Goal: Transaction & Acquisition: Subscribe to service/newsletter

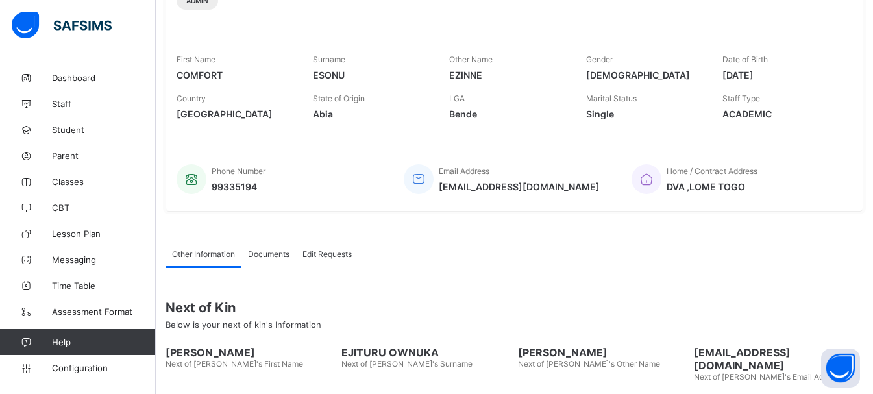
scroll to position [319, 0]
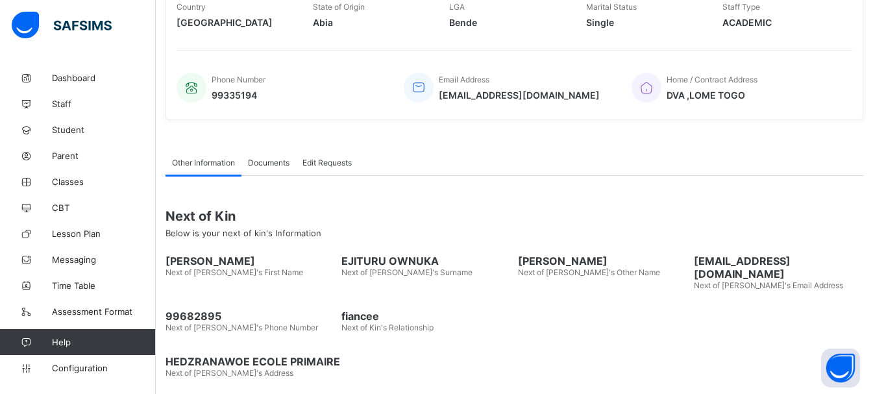
click at [715, 97] on span "DVA ,LOME TOGO" at bounding box center [711, 95] width 91 height 11
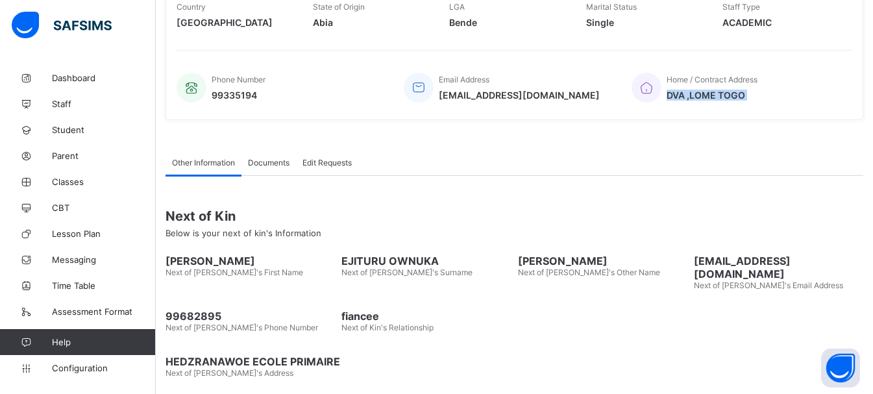
click at [715, 97] on span "DVA ,LOME TOGO" at bounding box center [711, 95] width 91 height 11
click at [487, 97] on span "[EMAIL_ADDRESS][DOMAIN_NAME]" at bounding box center [519, 95] width 161 height 11
click at [236, 97] on span "99335194" at bounding box center [239, 95] width 54 height 11
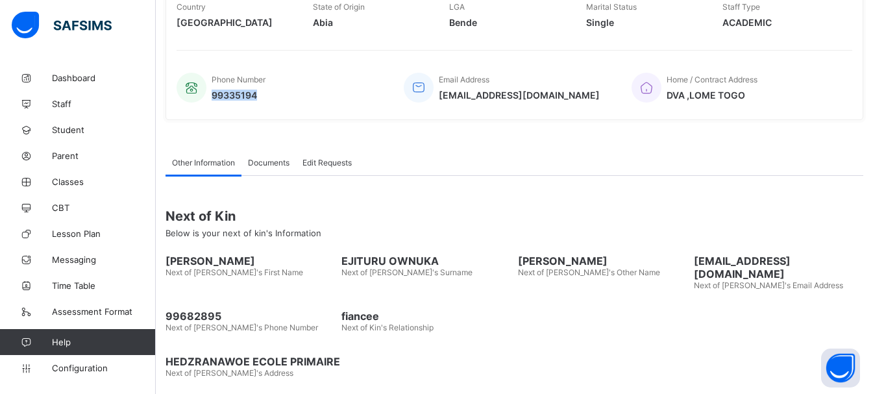
click at [236, 97] on span "99335194" at bounding box center [239, 95] width 54 height 11
click at [471, 141] on div "Other Information Documents Edit Requests Other Information More Options Next o…" at bounding box center [514, 267] width 698 height 274
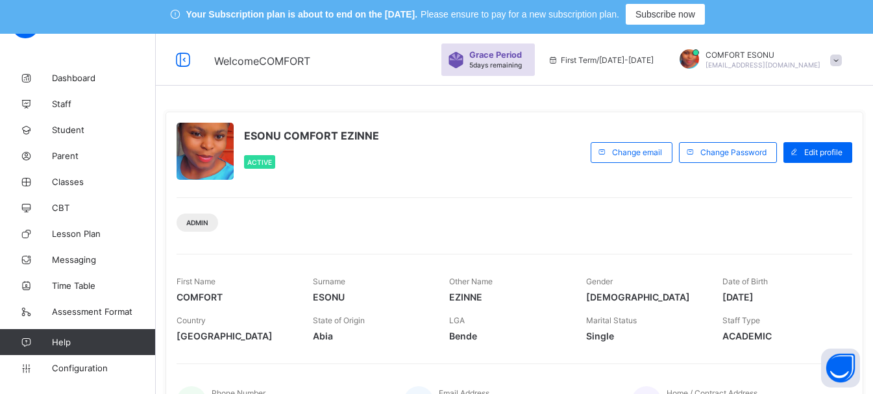
scroll to position [0, 0]
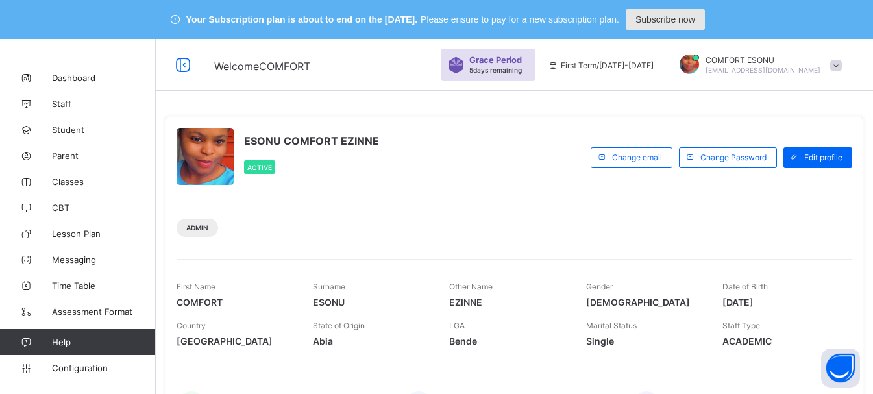
click at [684, 14] on span "Subscribe now" at bounding box center [665, 19] width 60 height 10
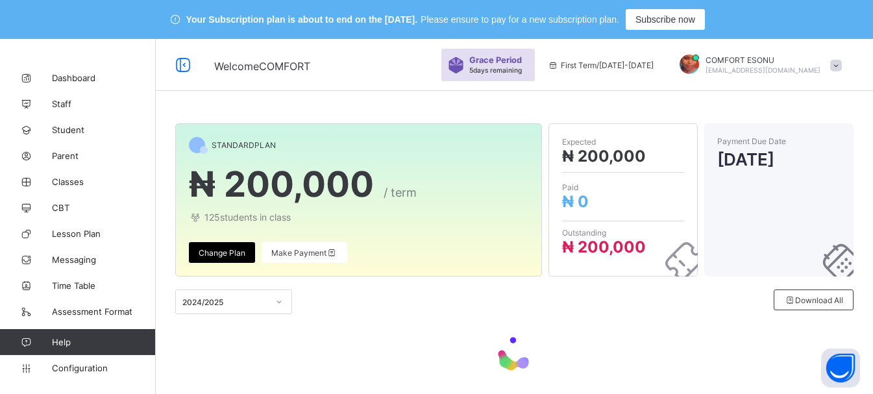
click at [374, 204] on span "₦ 200,000" at bounding box center [281, 184] width 185 height 42
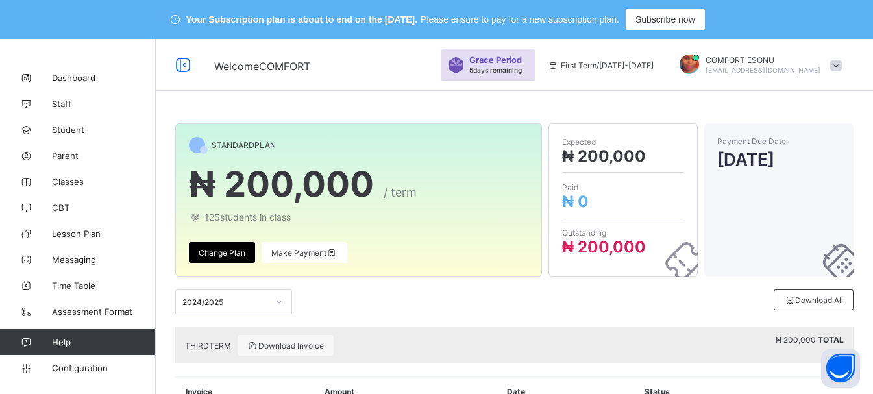
scroll to position [71, 0]
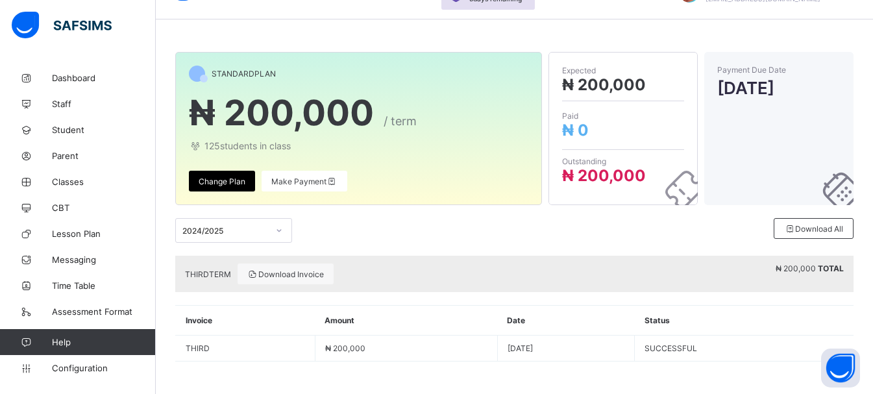
click at [844, 271] on b "TOTAL" at bounding box center [831, 268] width 26 height 10
click at [627, 125] on span "₦ 0" at bounding box center [623, 130] width 122 height 19
click at [590, 179] on span "₦ 200,000" at bounding box center [604, 175] width 84 height 19
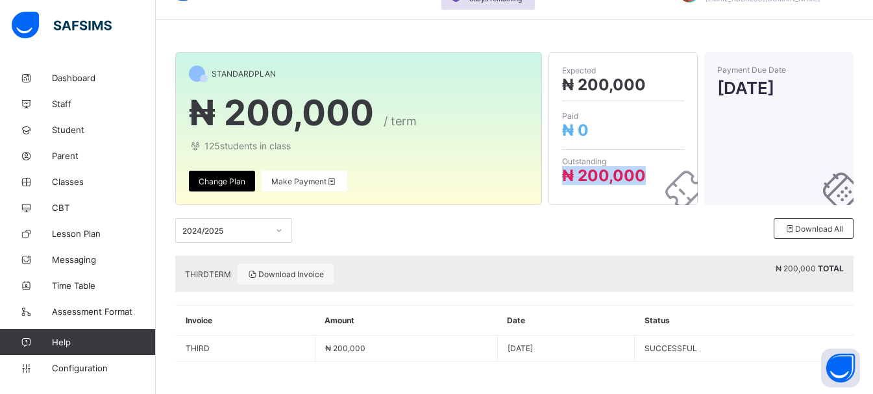
click at [590, 179] on span "₦ 200,000" at bounding box center [604, 175] width 84 height 19
click at [589, 88] on span "₦ 200,000" at bounding box center [604, 84] width 84 height 19
click at [589, 130] on span "₦ 0" at bounding box center [575, 130] width 27 height 19
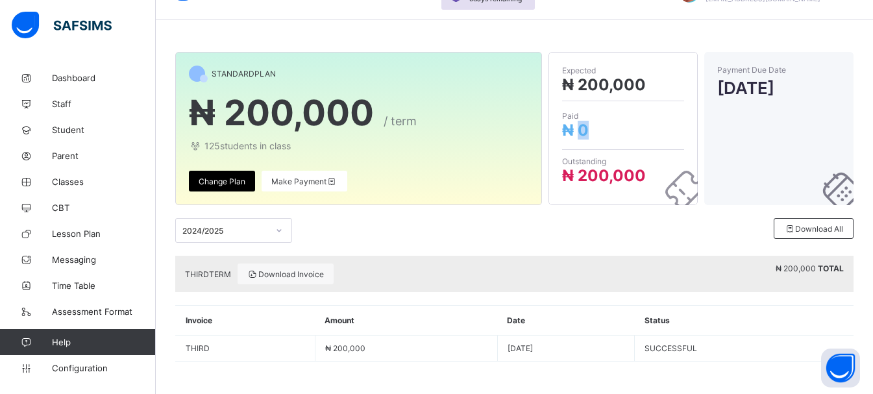
click at [589, 130] on span "₦ 0" at bounding box center [575, 130] width 27 height 19
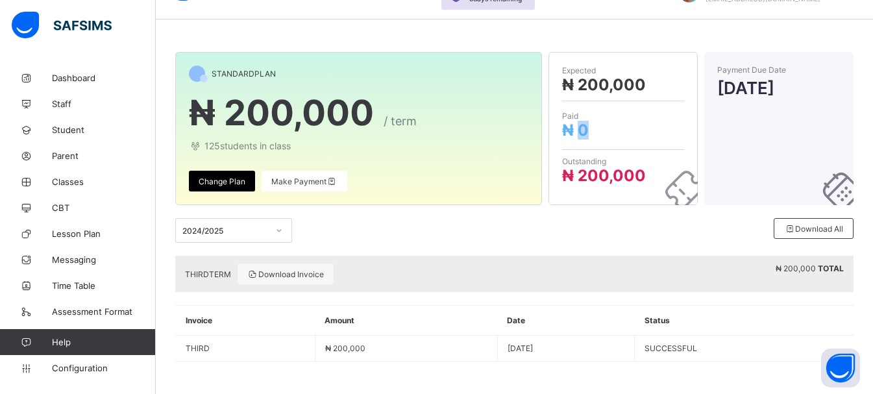
click at [589, 130] on span "₦ 0" at bounding box center [575, 130] width 27 height 19
click at [599, 83] on span "₦ 200,000" at bounding box center [604, 84] width 84 height 19
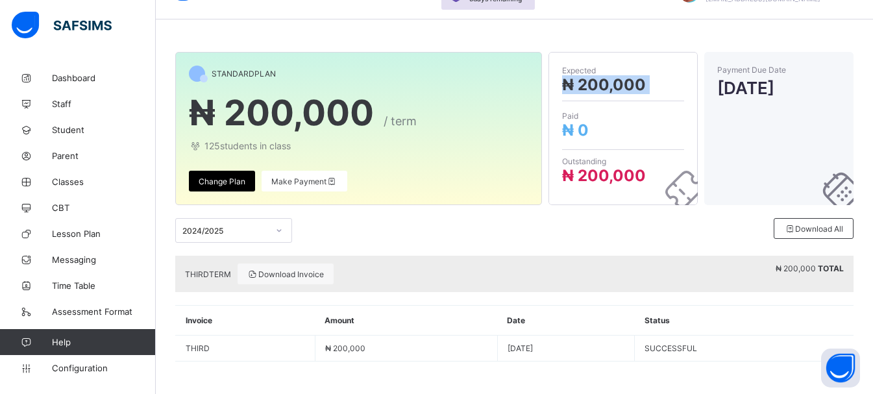
click at [599, 83] on span "₦ 200,000" at bounding box center [604, 84] width 84 height 19
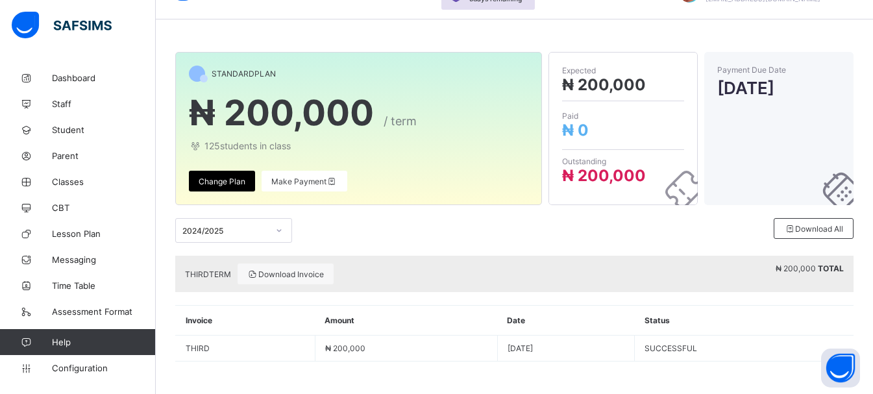
click at [607, 171] on span "₦ 200,000" at bounding box center [604, 175] width 84 height 19
click at [593, 88] on span "₦ 200,000" at bounding box center [604, 84] width 84 height 19
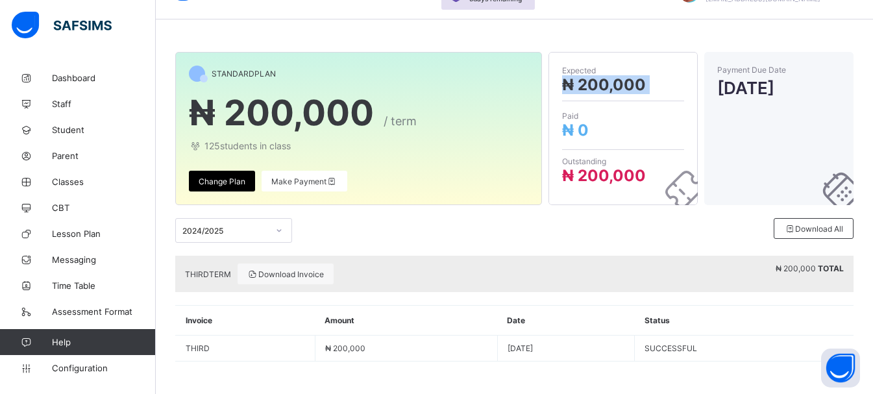
click at [593, 88] on span "₦ 200,000" at bounding box center [604, 84] width 84 height 19
click at [584, 130] on span "₦ 0" at bounding box center [575, 130] width 27 height 19
click at [314, 114] on span "₦ 200,000" at bounding box center [281, 112] width 185 height 42
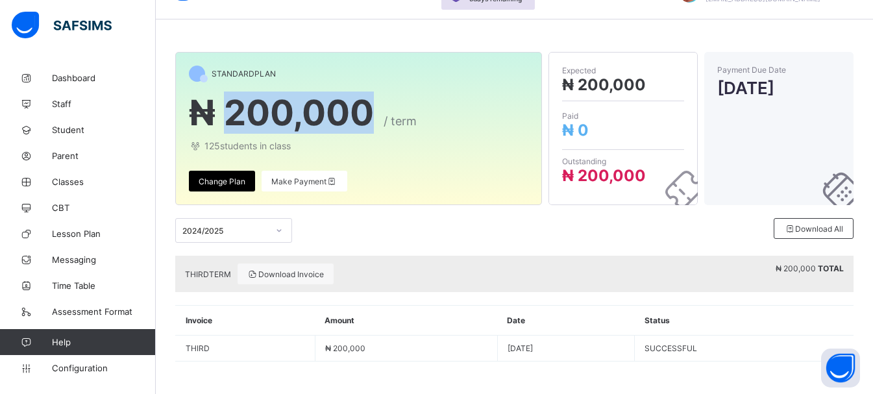
click at [314, 114] on span "₦ 200,000" at bounding box center [281, 112] width 185 height 42
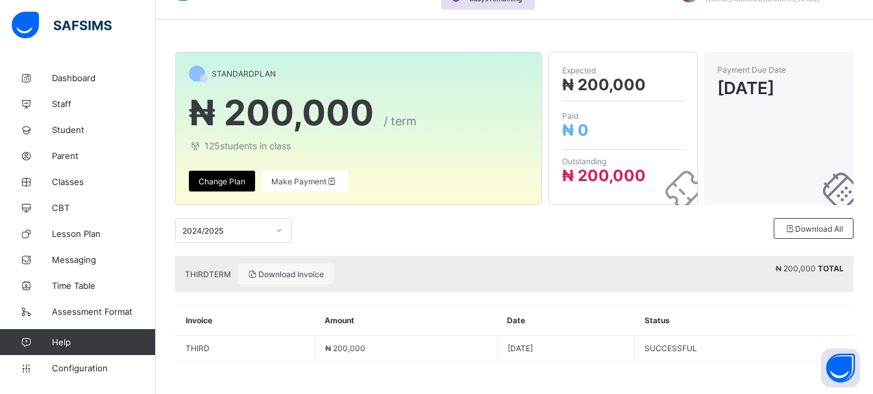
click at [265, 149] on span "125 students in class" at bounding box center [358, 145] width 339 height 11
click at [241, 75] on span "STANDARD PLAN" at bounding box center [244, 74] width 64 height 10
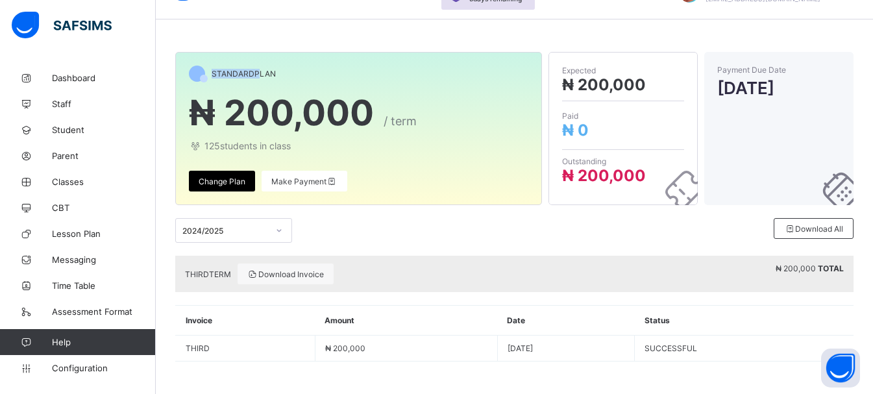
click at [241, 74] on span "STANDARD PLAN" at bounding box center [244, 74] width 64 height 10
click at [258, 115] on span "₦ 200,000" at bounding box center [281, 112] width 185 height 42
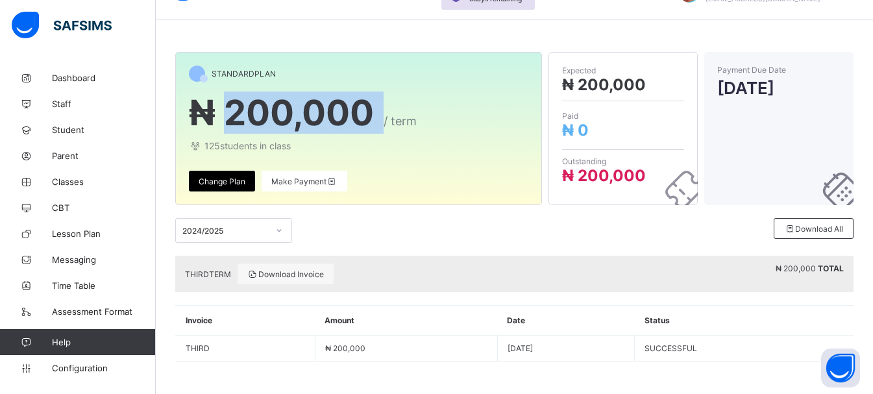
click at [258, 115] on span "₦ 200,000" at bounding box center [281, 112] width 185 height 42
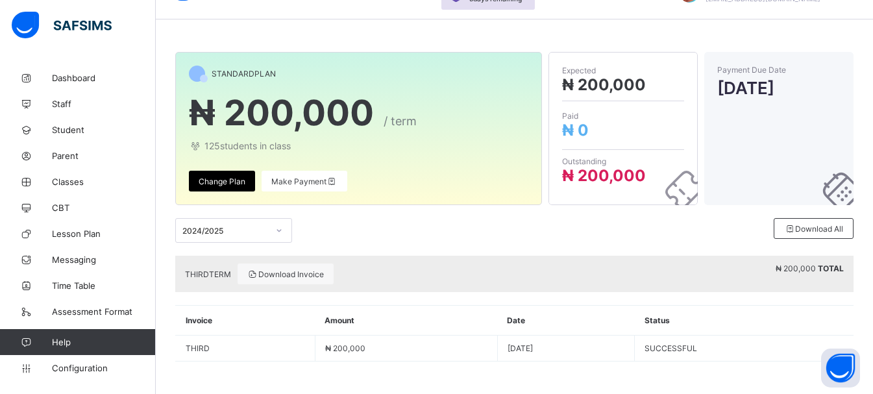
click at [236, 147] on span "125 students in class" at bounding box center [358, 145] width 339 height 11
click at [254, 118] on span "₦ 200,000" at bounding box center [281, 112] width 185 height 42
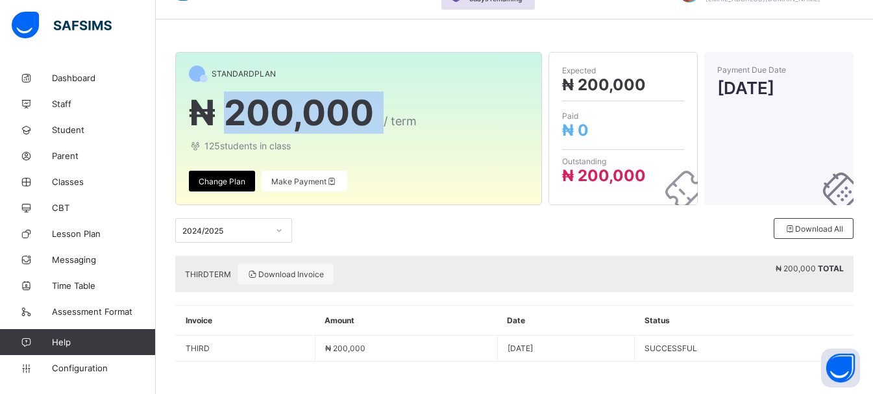
click at [254, 118] on span "₦ 200,000" at bounding box center [281, 112] width 185 height 42
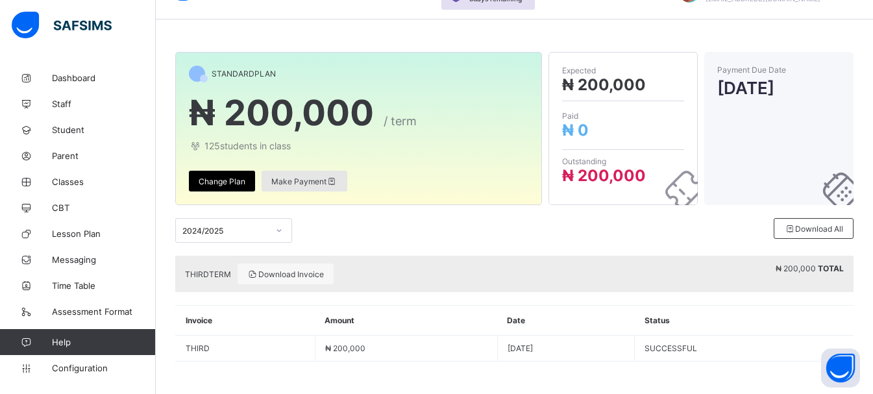
click at [308, 186] on span "Make Payment" at bounding box center [304, 181] width 66 height 10
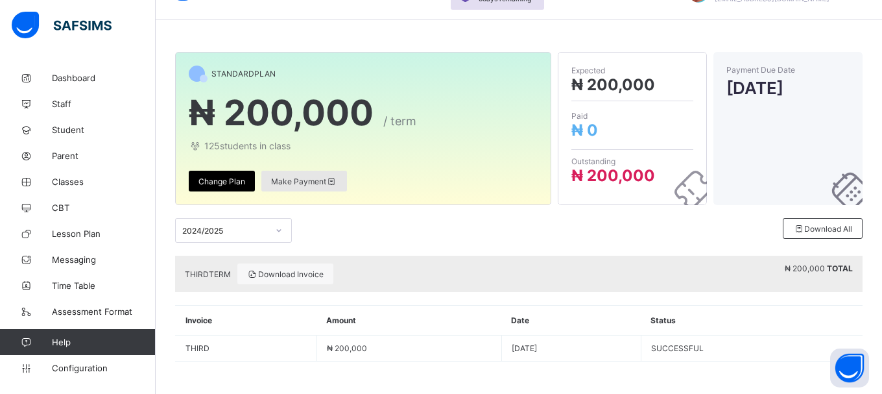
click at [0, 0] on span at bounding box center [0, 0] width 0 height 0
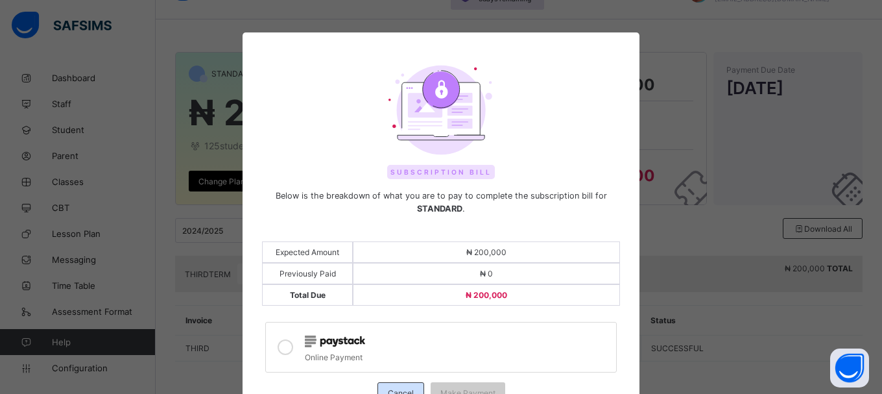
click at [403, 382] on div "Cancel" at bounding box center [401, 392] width 47 height 21
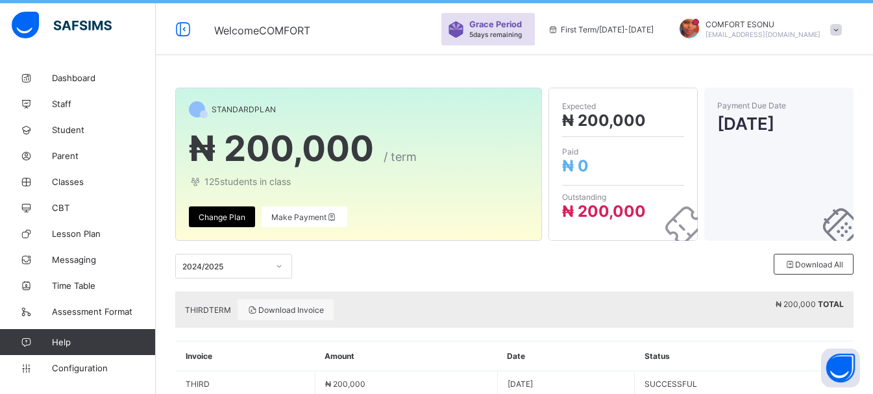
scroll to position [0, 0]
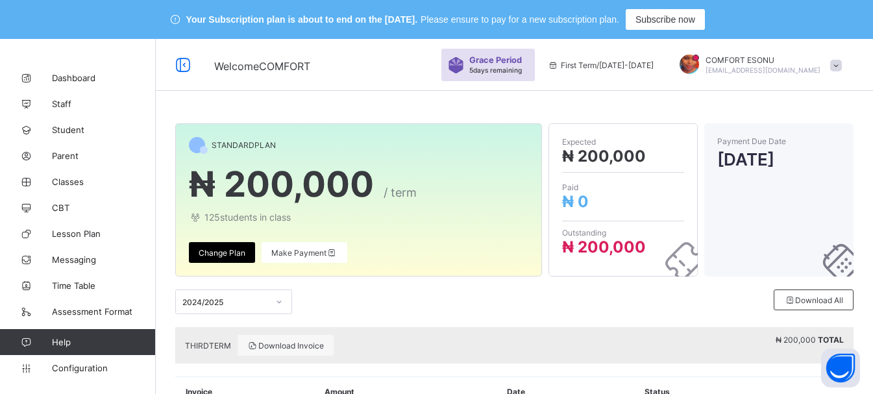
click at [653, 62] on span "First Term / [DATE]-[DATE]" at bounding box center [601, 65] width 106 height 10
click at [615, 67] on span "First Term / [DATE]-[DATE]" at bounding box center [601, 65] width 106 height 10
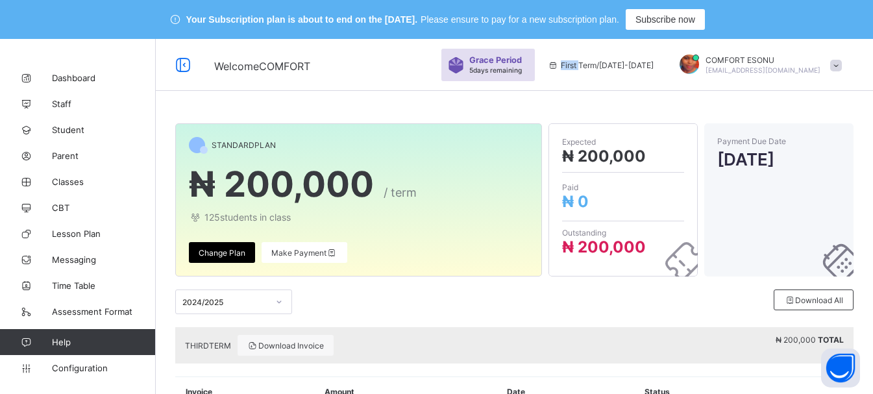
click at [615, 67] on span "First Term / [DATE]-[DATE]" at bounding box center [601, 65] width 106 height 10
click at [632, 67] on span "First Term / [DATE]-[DATE]" at bounding box center [601, 65] width 106 height 10
click at [605, 90] on div "First Term / [DATE]-[DATE]" at bounding box center [600, 65] width 119 height 52
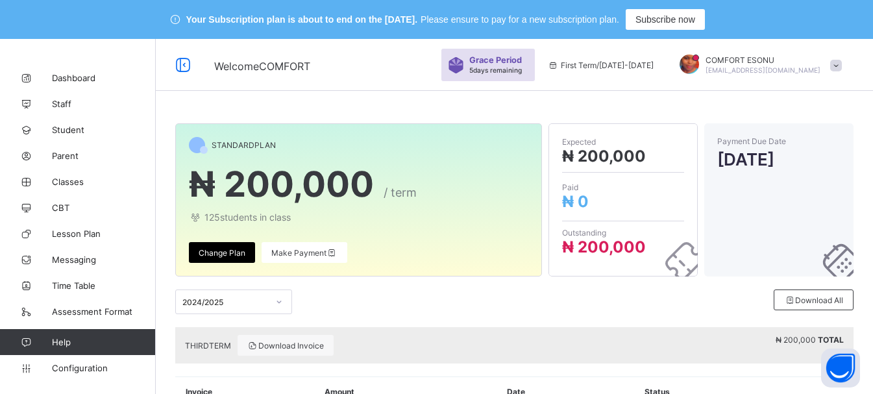
click at [611, 63] on span "First Term / [DATE]-[DATE]" at bounding box center [601, 65] width 106 height 10
click at [522, 69] on span "5 days remaining" at bounding box center [495, 70] width 53 height 8
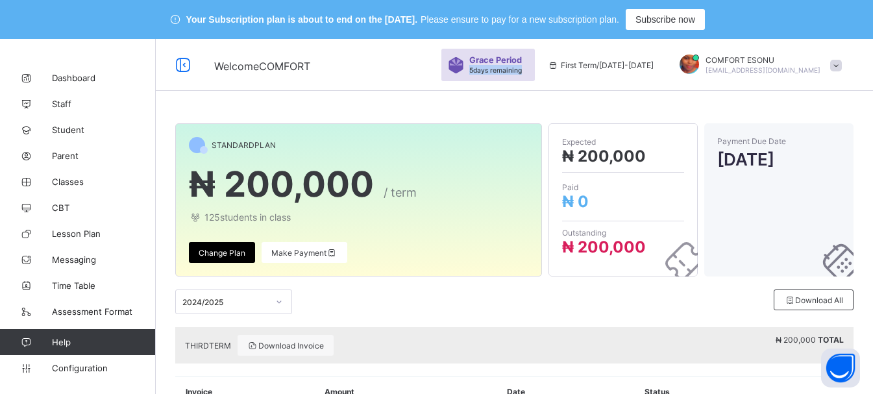
click at [522, 69] on span "5 days remaining" at bounding box center [495, 70] width 53 height 8
click at [522, 60] on span "Grace Period" at bounding box center [495, 60] width 53 height 10
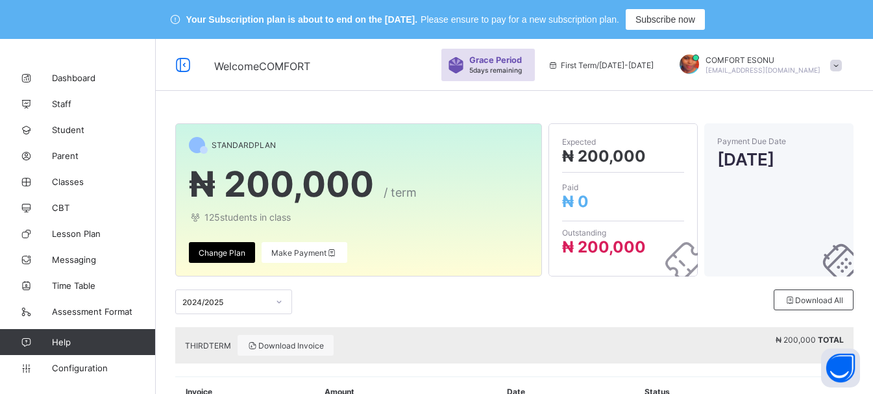
click at [274, 62] on span "Welcome COMFORT" at bounding box center [262, 66] width 96 height 13
click at [239, 145] on span "STANDARD PLAN" at bounding box center [244, 145] width 64 height 10
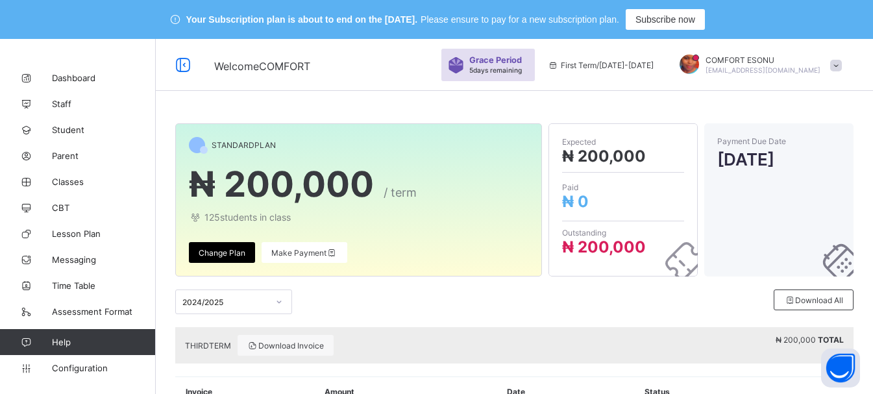
click at [249, 216] on span "125 students in class" at bounding box center [358, 217] width 339 height 11
click at [300, 246] on div "Make Payment" at bounding box center [304, 252] width 86 height 21
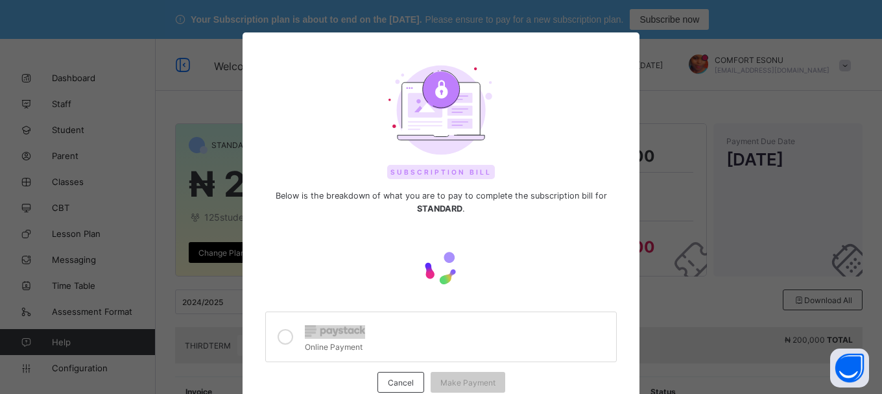
click at [300, 246] on div at bounding box center [441, 268] width 358 height 54
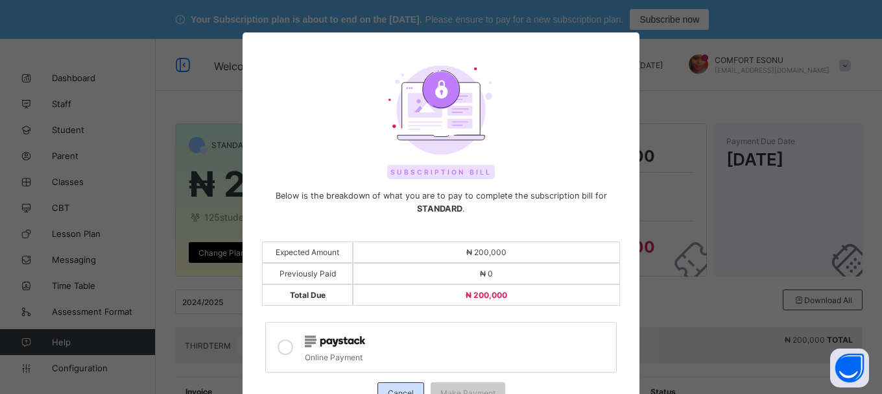
click at [407, 383] on div "Cancel" at bounding box center [401, 392] width 47 height 21
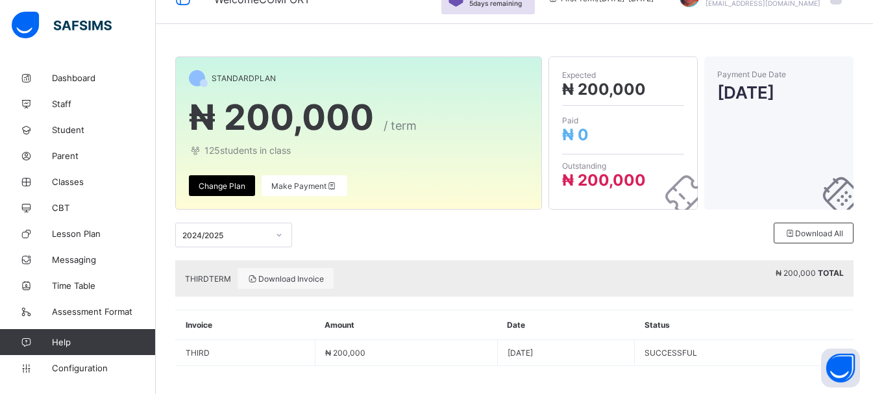
scroll to position [71, 0]
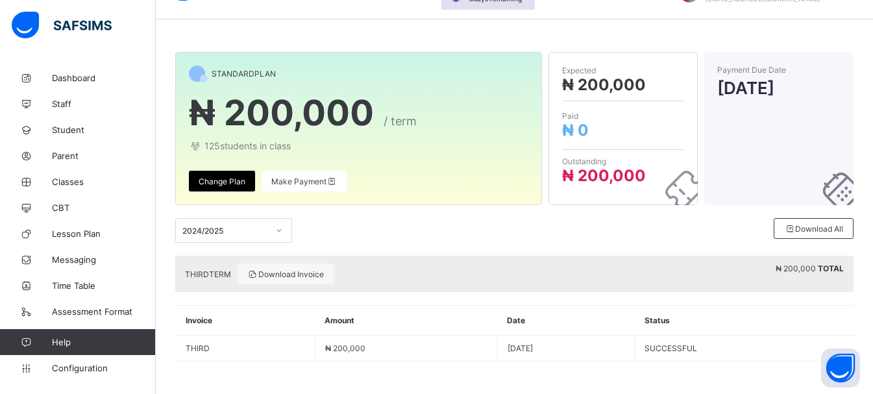
click at [808, 273] on span "₦ 200,000" at bounding box center [795, 268] width 40 height 10
click at [600, 180] on span "₦ 200,000" at bounding box center [604, 175] width 84 height 19
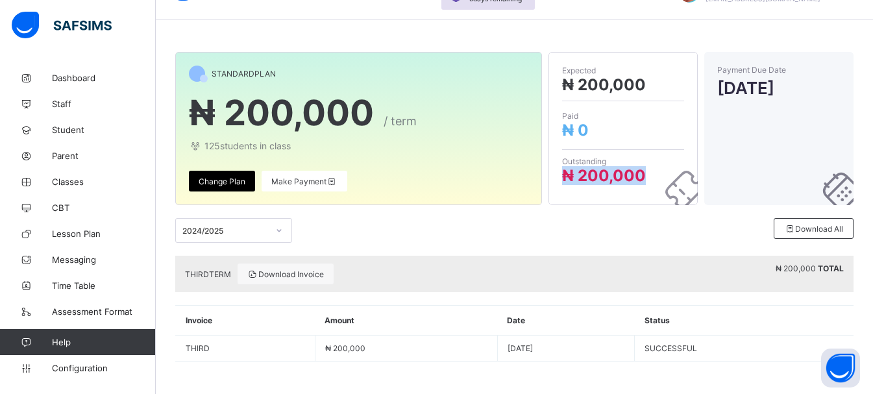
click at [600, 180] on span "₦ 200,000" at bounding box center [604, 175] width 84 height 19
click at [291, 185] on span "Make Payment" at bounding box center [304, 181] width 66 height 10
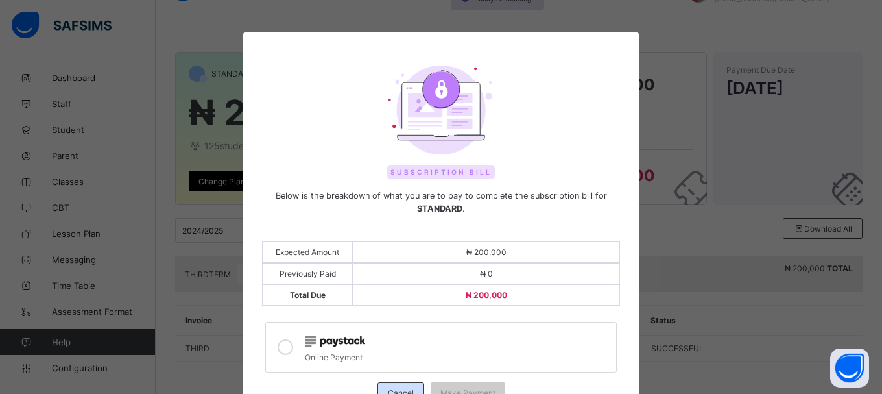
click at [400, 384] on div "Cancel" at bounding box center [401, 392] width 47 height 21
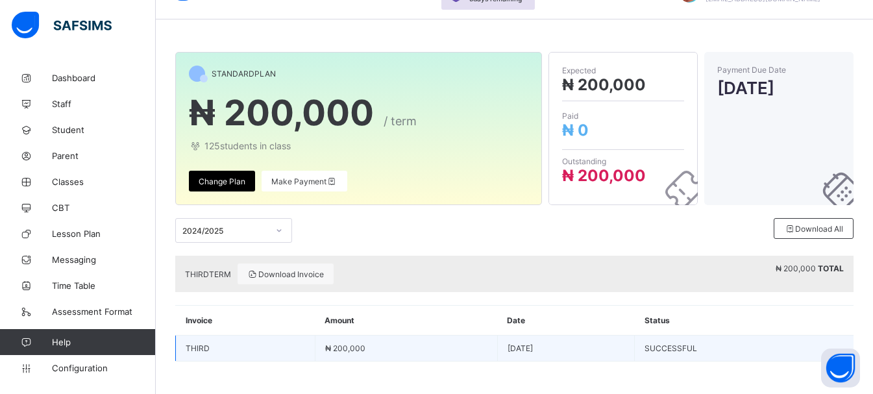
click at [699, 350] on td "SUCCESSFUL" at bounding box center [744, 348] width 219 height 26
click at [507, 348] on td "[DATE]" at bounding box center [566, 348] width 138 height 26
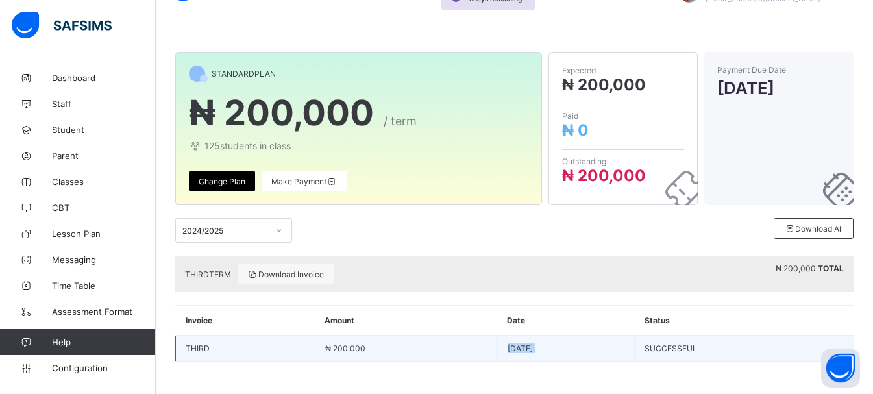
click at [507, 348] on td "[DATE]" at bounding box center [566, 348] width 138 height 26
click at [342, 350] on td "₦ 200,000" at bounding box center [406, 348] width 182 height 26
click at [342, 350] on span "₦ 200,000" at bounding box center [345, 348] width 40 height 10
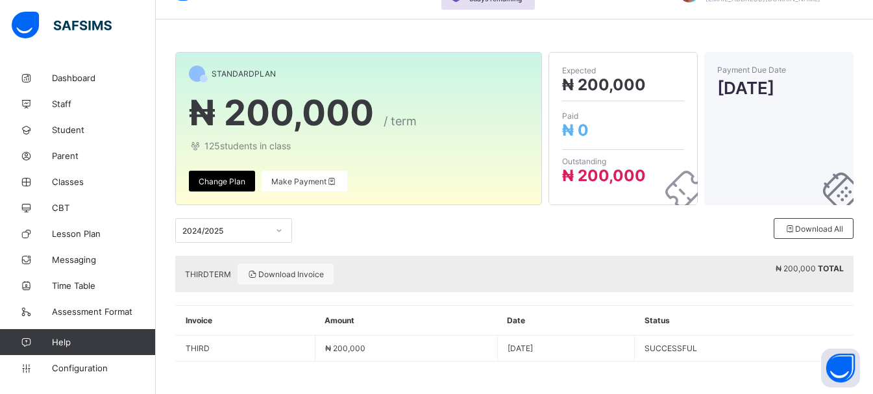
drag, startPoint x: 330, startPoint y: 313, endPoint x: 330, endPoint y: 320, distance: 7.1
click at [330, 320] on th "Amount" at bounding box center [406, 321] width 182 height 30
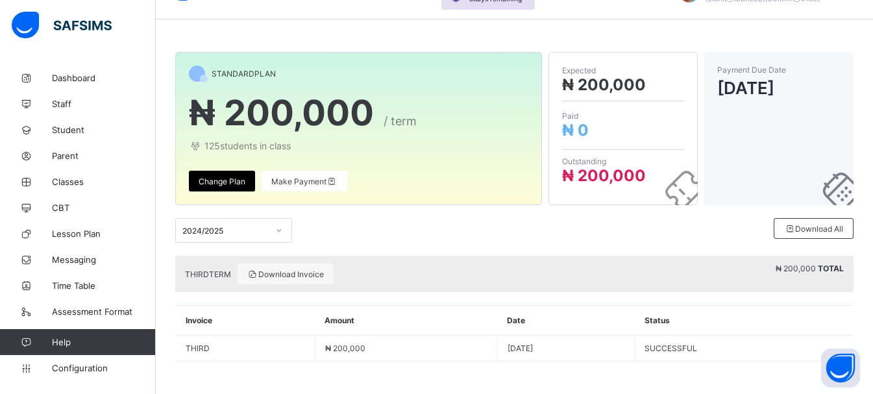
click at [497, 319] on th "Date" at bounding box center [566, 321] width 138 height 30
click at [686, 317] on th "Status" at bounding box center [744, 321] width 219 height 30
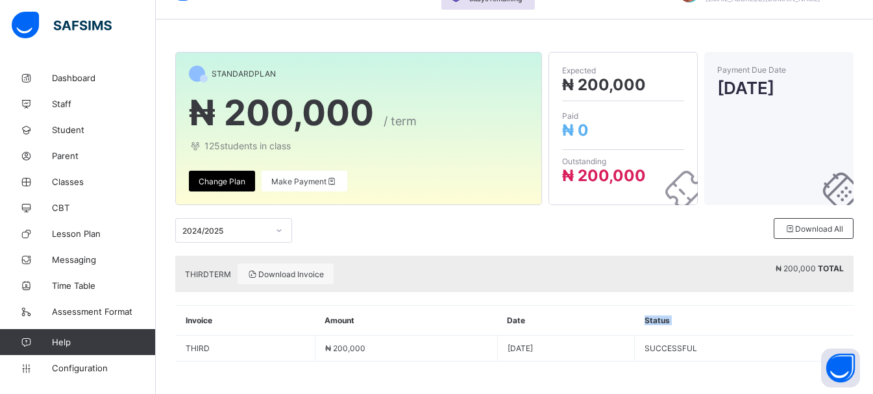
click at [686, 317] on th "Status" at bounding box center [744, 321] width 219 height 30
click at [189, 324] on th "Invoice" at bounding box center [246, 321] width 140 height 30
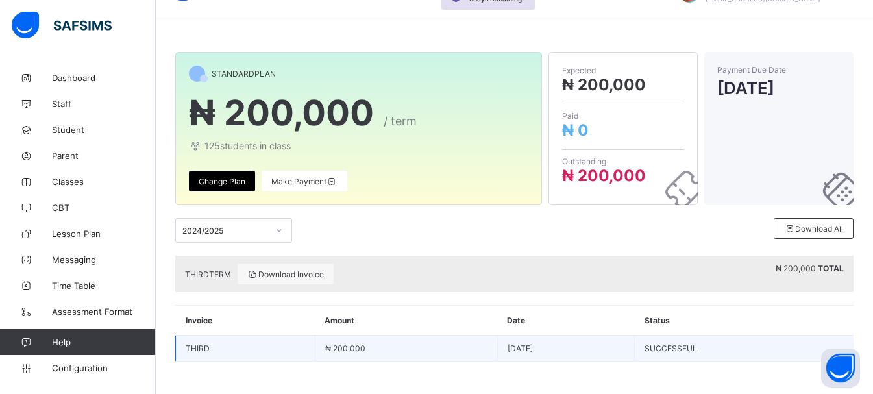
click at [220, 346] on td "THIRD" at bounding box center [245, 347] width 139 height 25
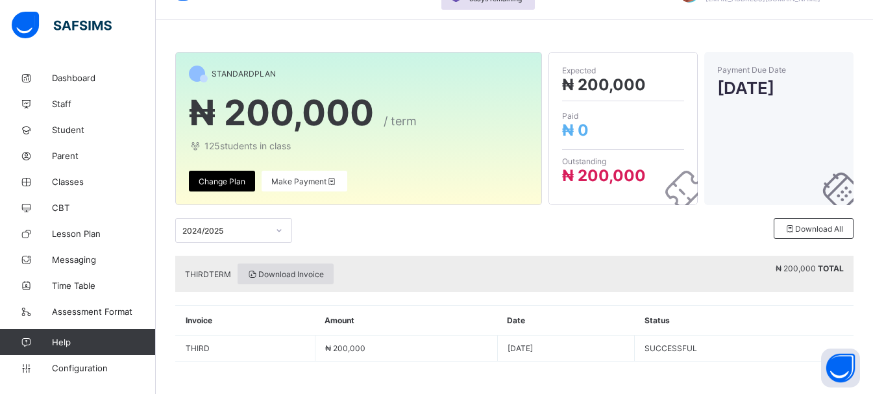
click at [301, 273] on span "Download Invoice" at bounding box center [285, 274] width 77 height 10
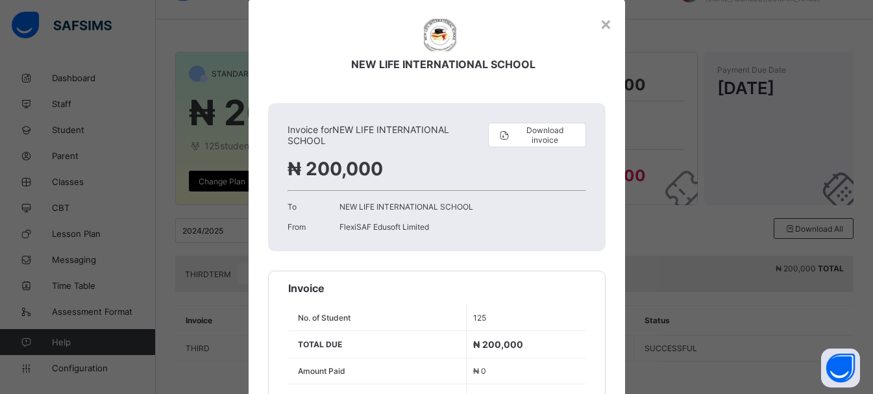
scroll to position [112, 0]
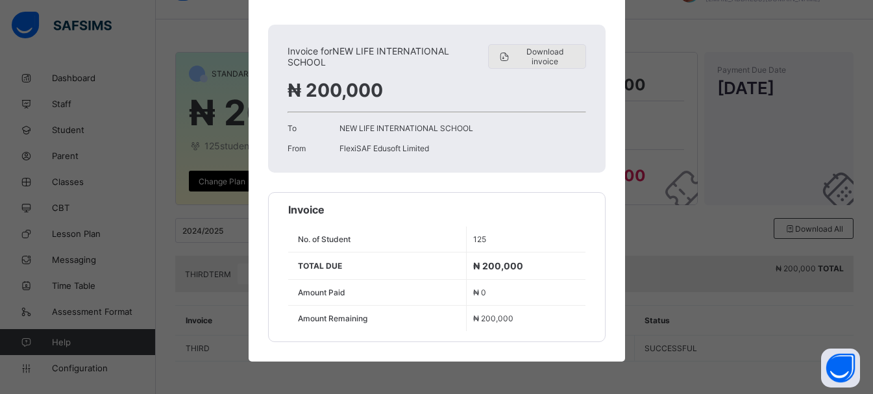
click at [559, 56] on span "Download invoice" at bounding box center [544, 56] width 65 height 19
click at [836, 122] on div "× NEW LIFE INTERNATIONAL SCHOOL Invoice for NEW LIFE INTERNATIONAL SCHOOL Downl…" at bounding box center [436, 197] width 873 height 394
